Goal: Find specific page/section

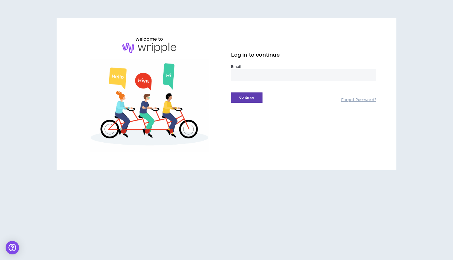
click at [253, 81] on input "email" at bounding box center [303, 75] width 145 height 12
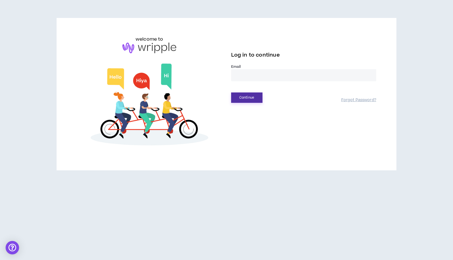
type input "**********"
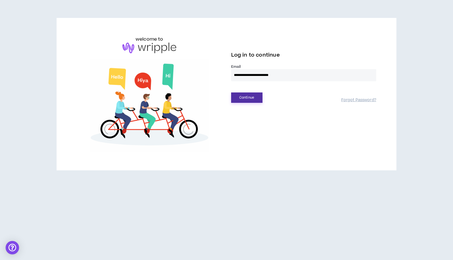
click at [237, 98] on button "Continue" at bounding box center [246, 97] width 31 height 10
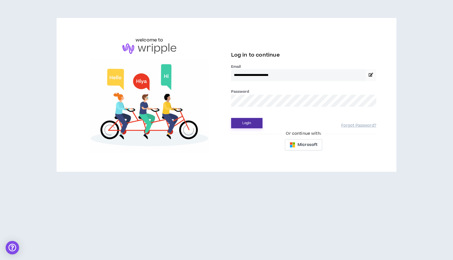
click at [248, 123] on button "Login" at bounding box center [246, 123] width 31 height 10
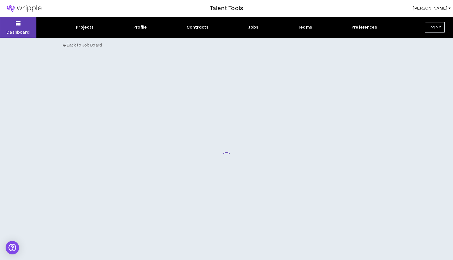
click at [33, 8] on img at bounding box center [24, 8] width 48 height 7
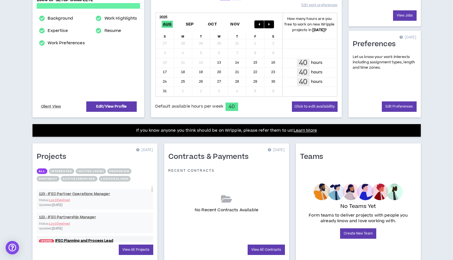
scroll to position [128, 0]
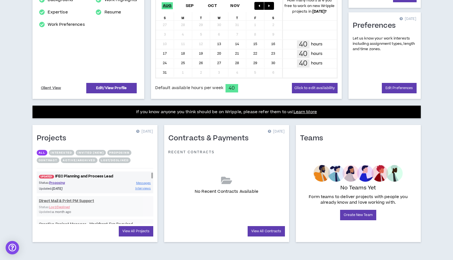
click at [62, 178] on link "UPDATED! IFEC Planning and Process Lead" at bounding box center [95, 176] width 117 height 5
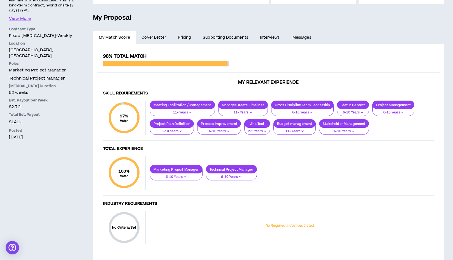
scroll to position [125, 0]
